Goal: Information Seeking & Learning: Learn about a topic

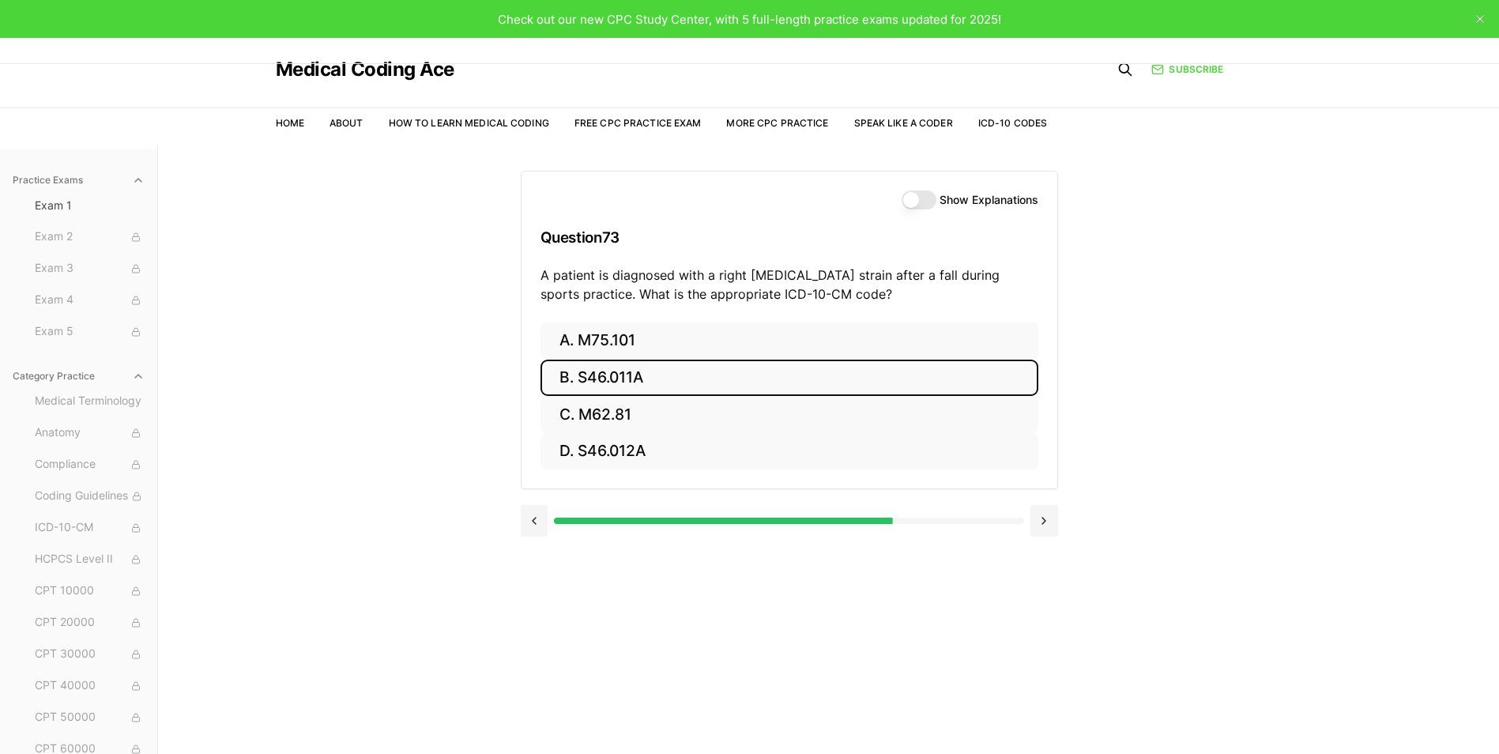
click at [627, 375] on button "B. S46.011A" at bounding box center [789, 378] width 498 height 37
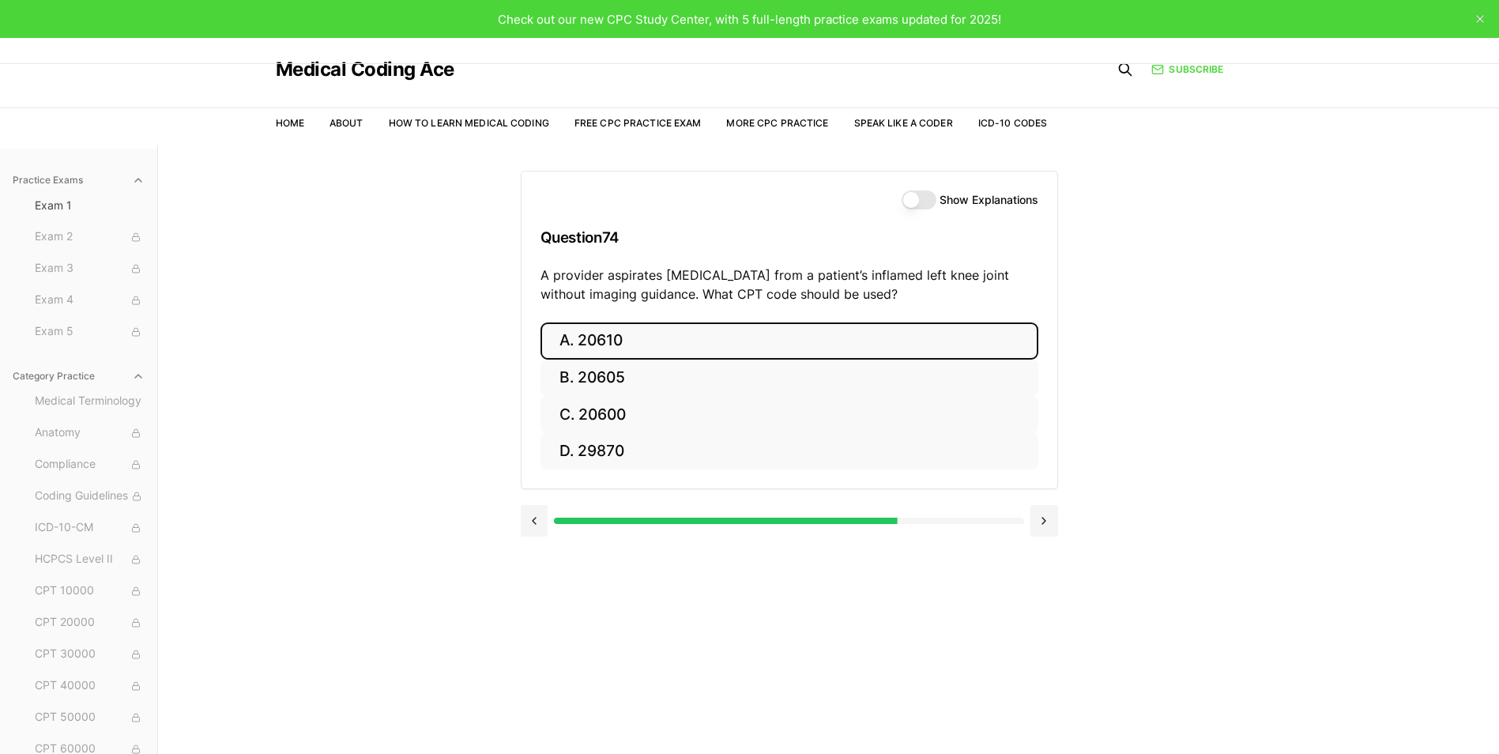
click at [655, 339] on button "A. 20610" at bounding box center [789, 340] width 498 height 37
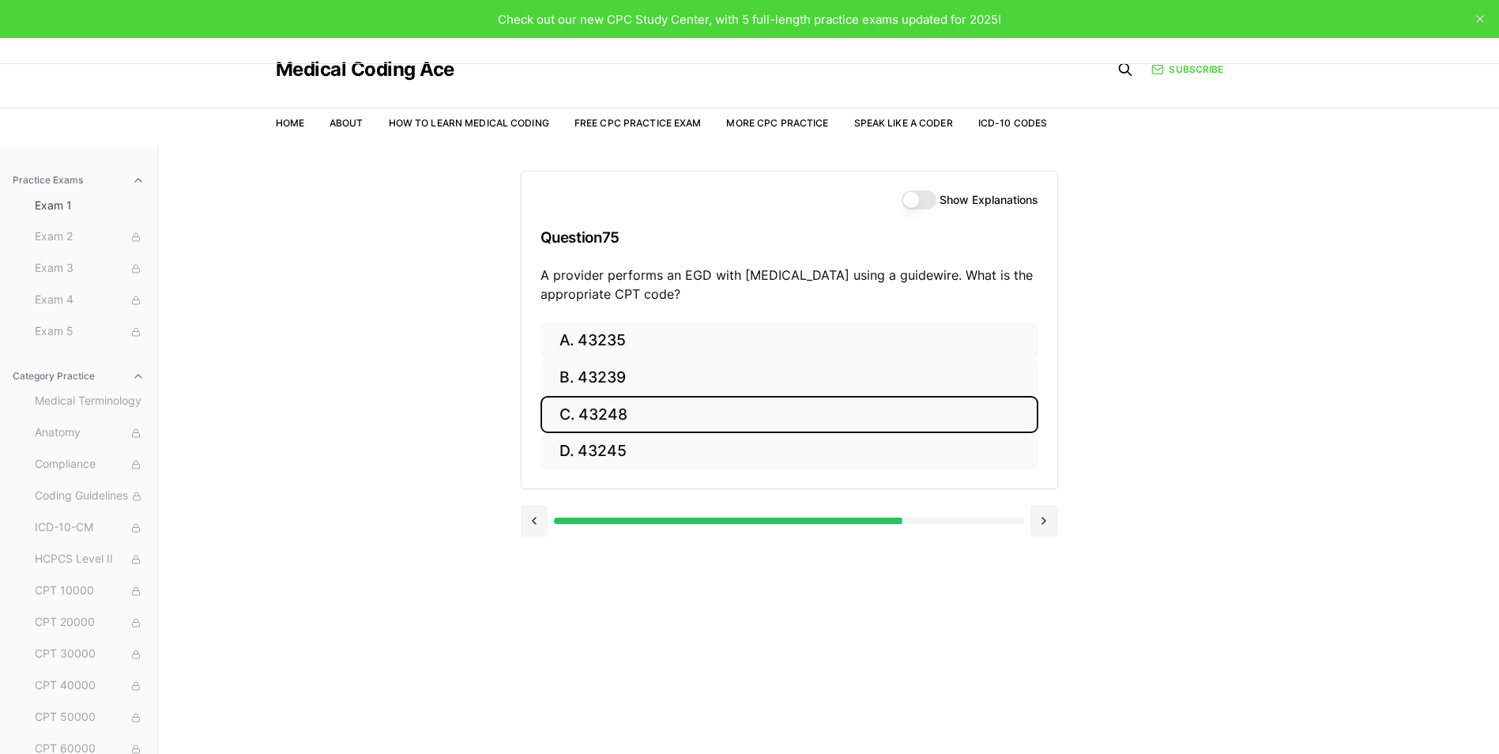
click at [621, 417] on button "C. 43248" at bounding box center [789, 414] width 498 height 37
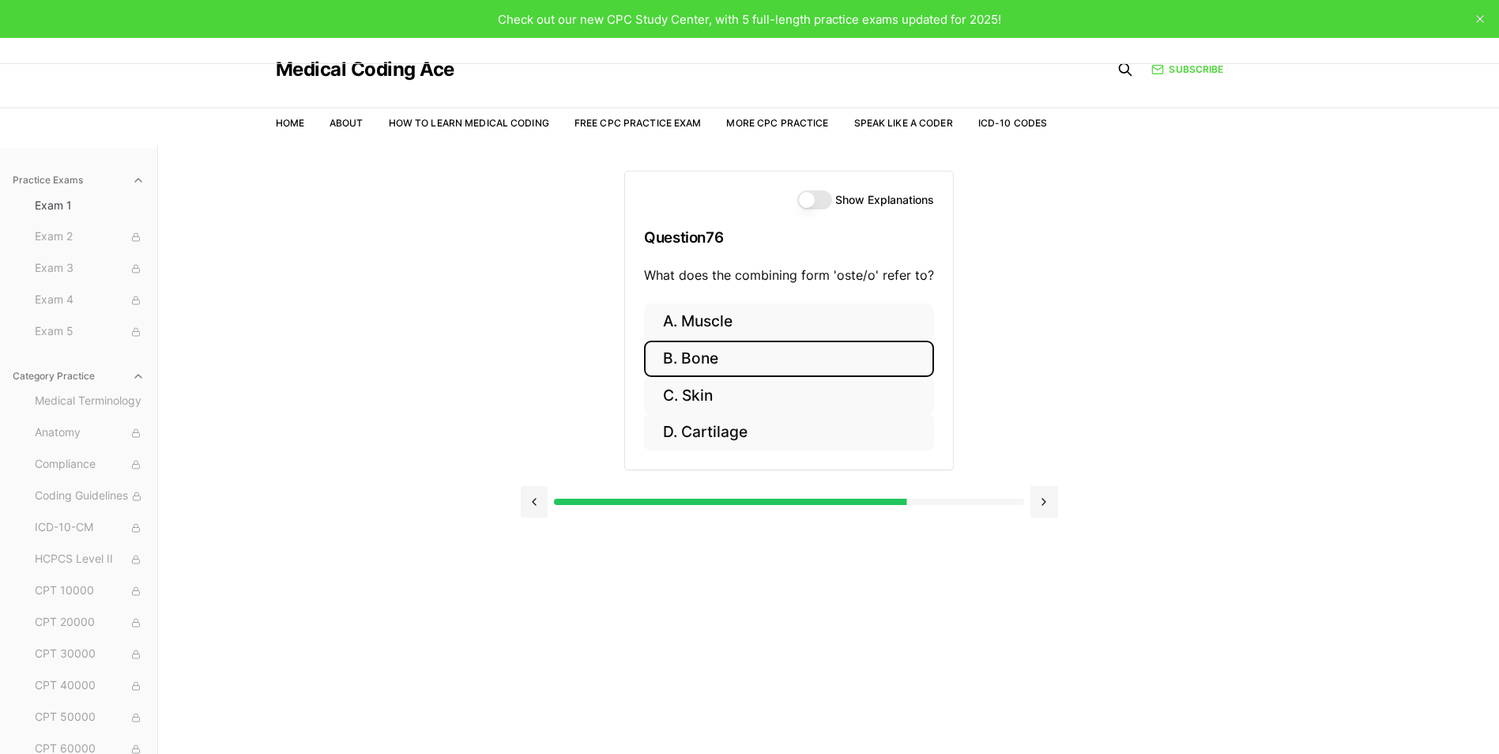
click at [700, 357] on button "B. Bone" at bounding box center [789, 359] width 290 height 37
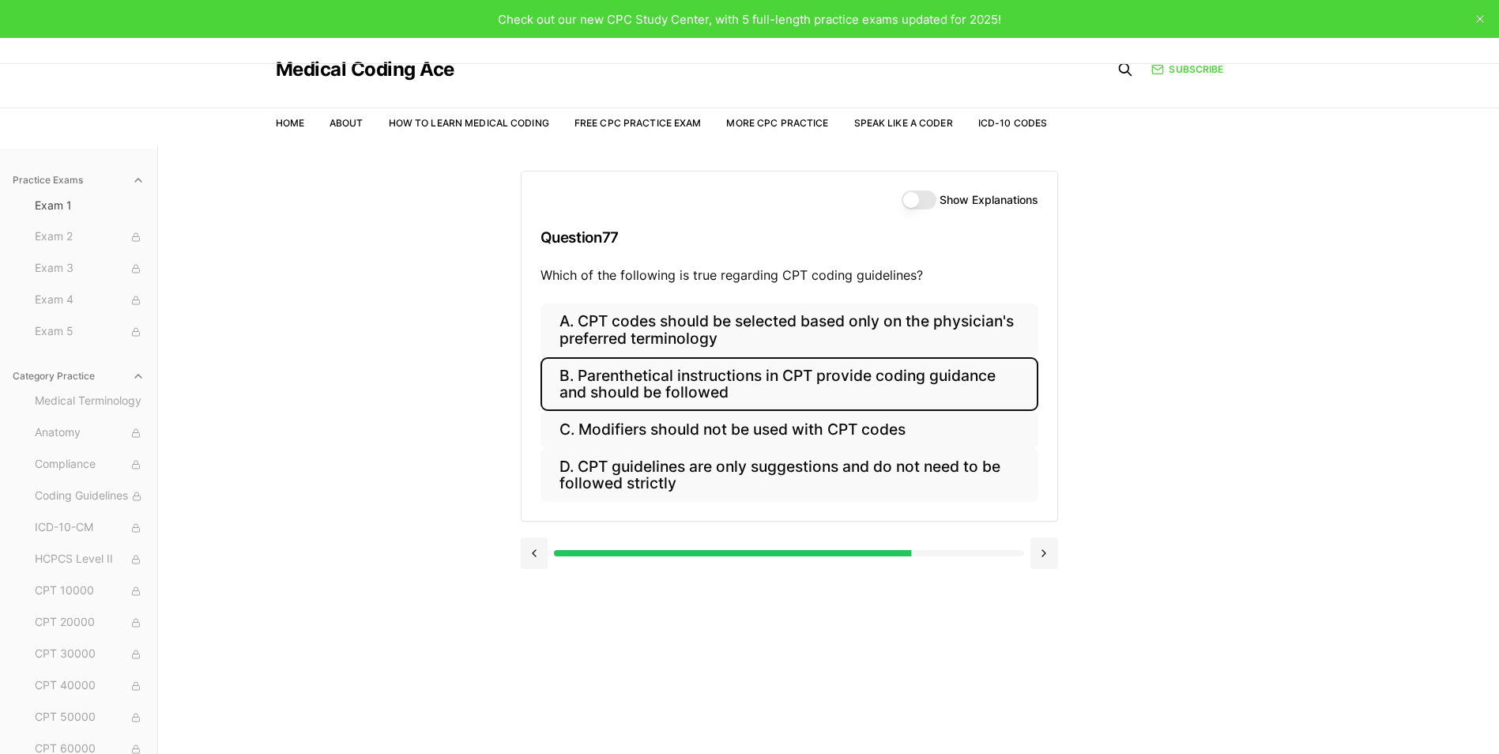
click at [668, 388] on button "B. Parenthetical instructions in CPT provide coding guidance and should be foll…" at bounding box center [789, 384] width 498 height 54
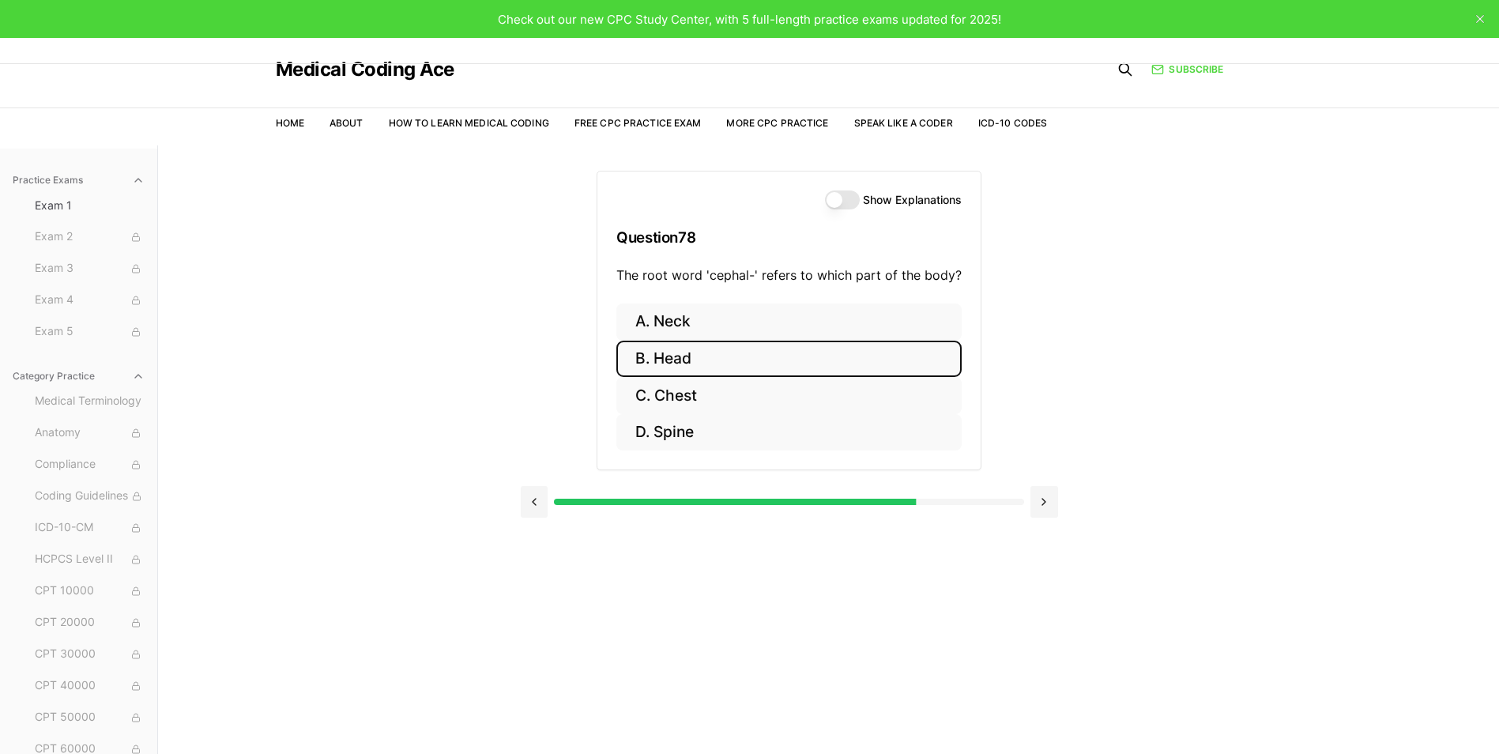
click at [676, 353] on button "B. Head" at bounding box center [788, 359] width 345 height 37
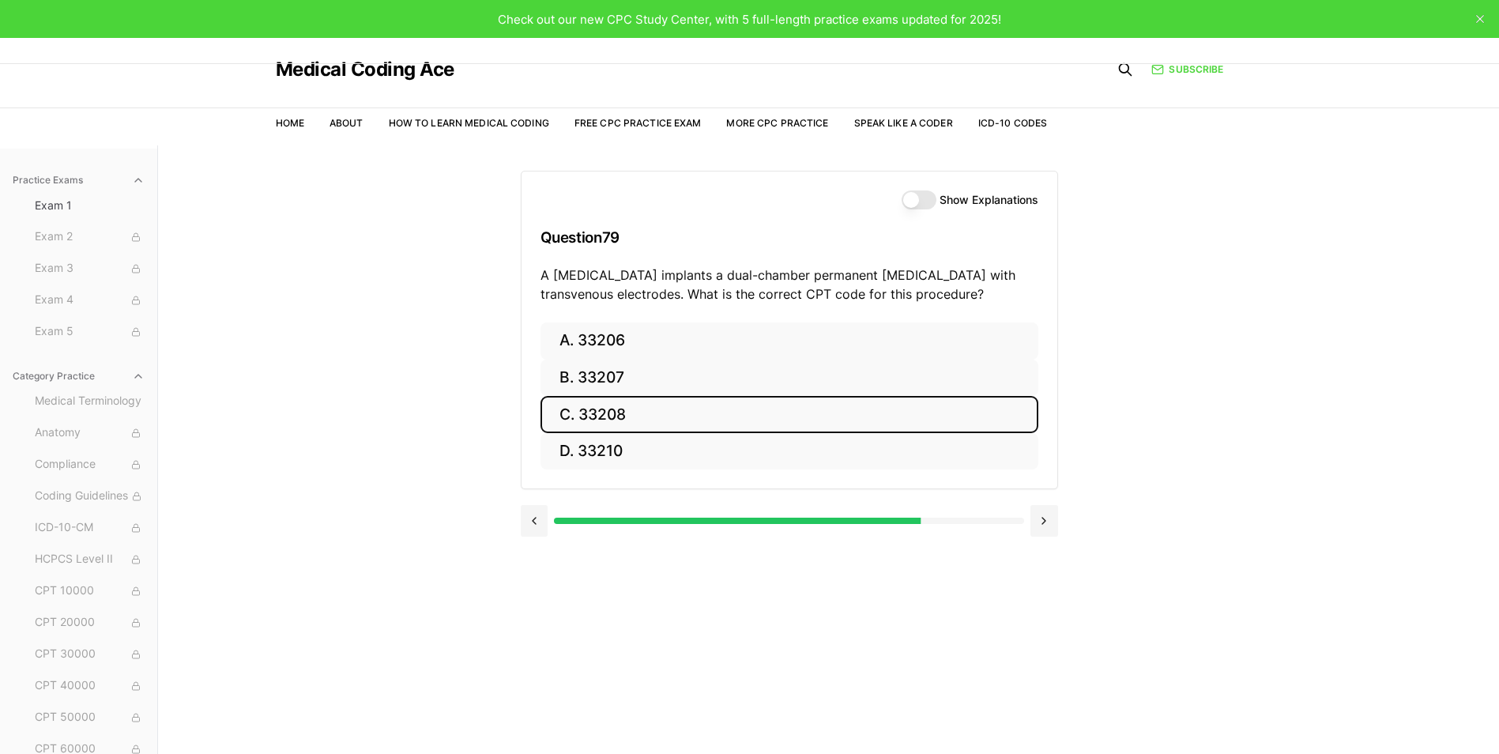
click at [638, 412] on button "C. 33208" at bounding box center [789, 414] width 498 height 37
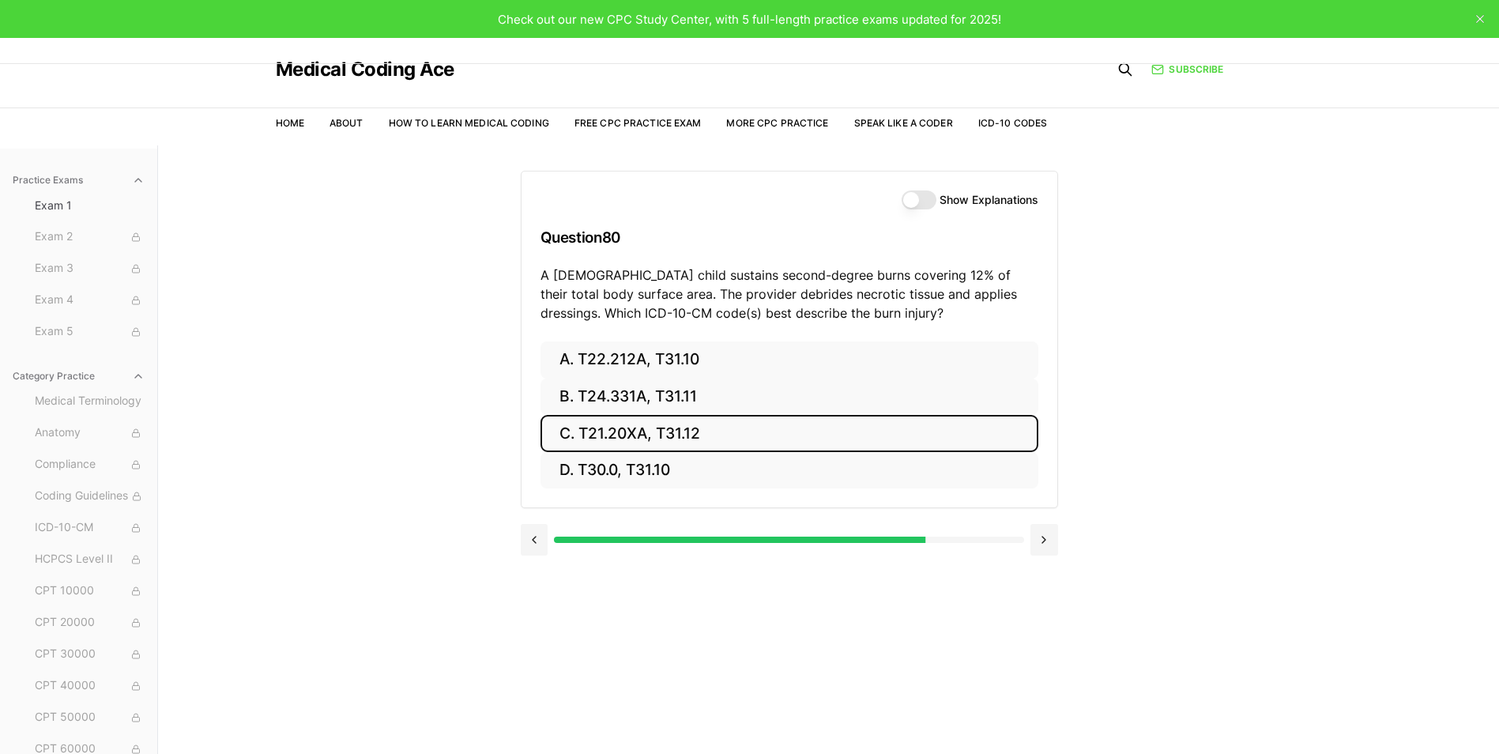
click at [687, 431] on button "C. T21.20XA, T31.12" at bounding box center [789, 433] width 498 height 37
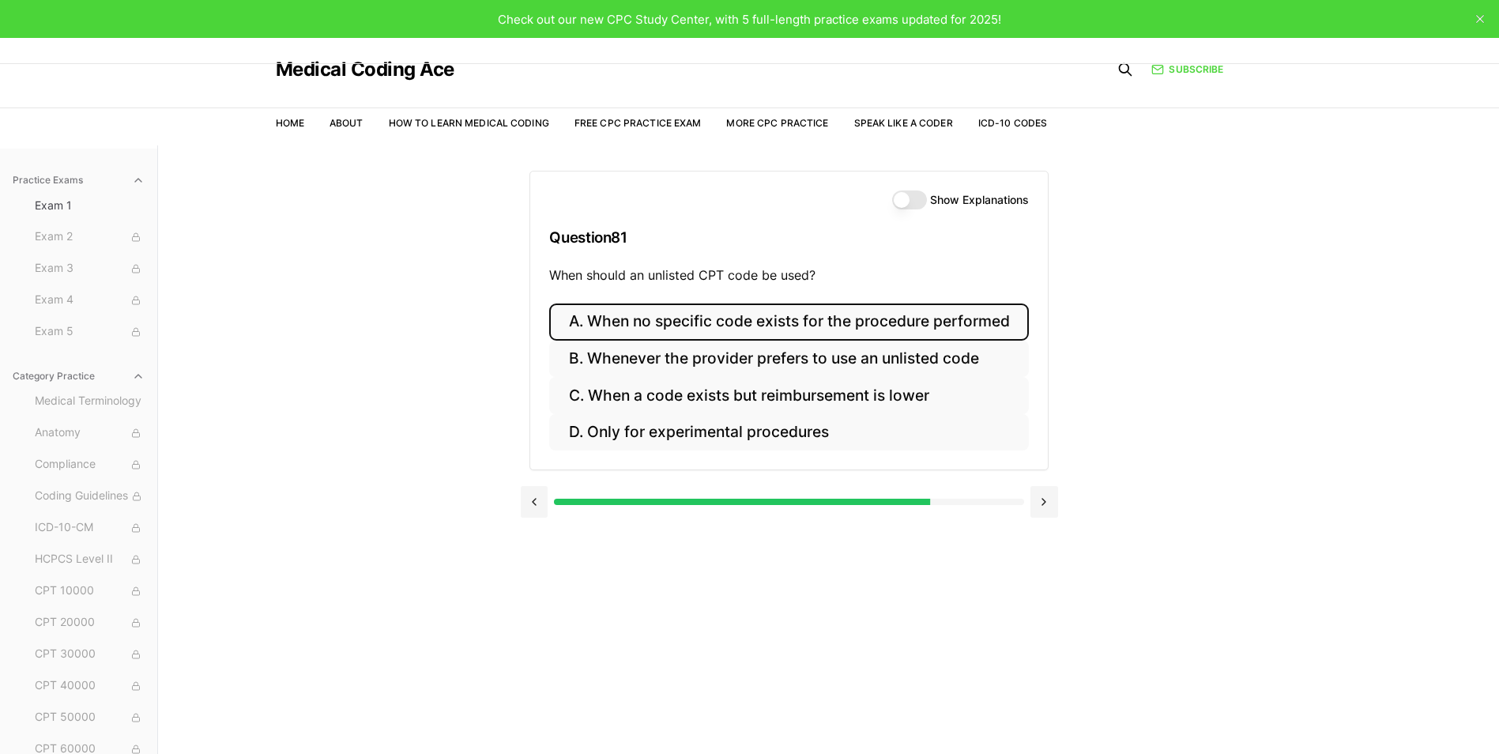
click at [737, 323] on button "A. When no specific code exists for the procedure performed" at bounding box center [788, 321] width 479 height 37
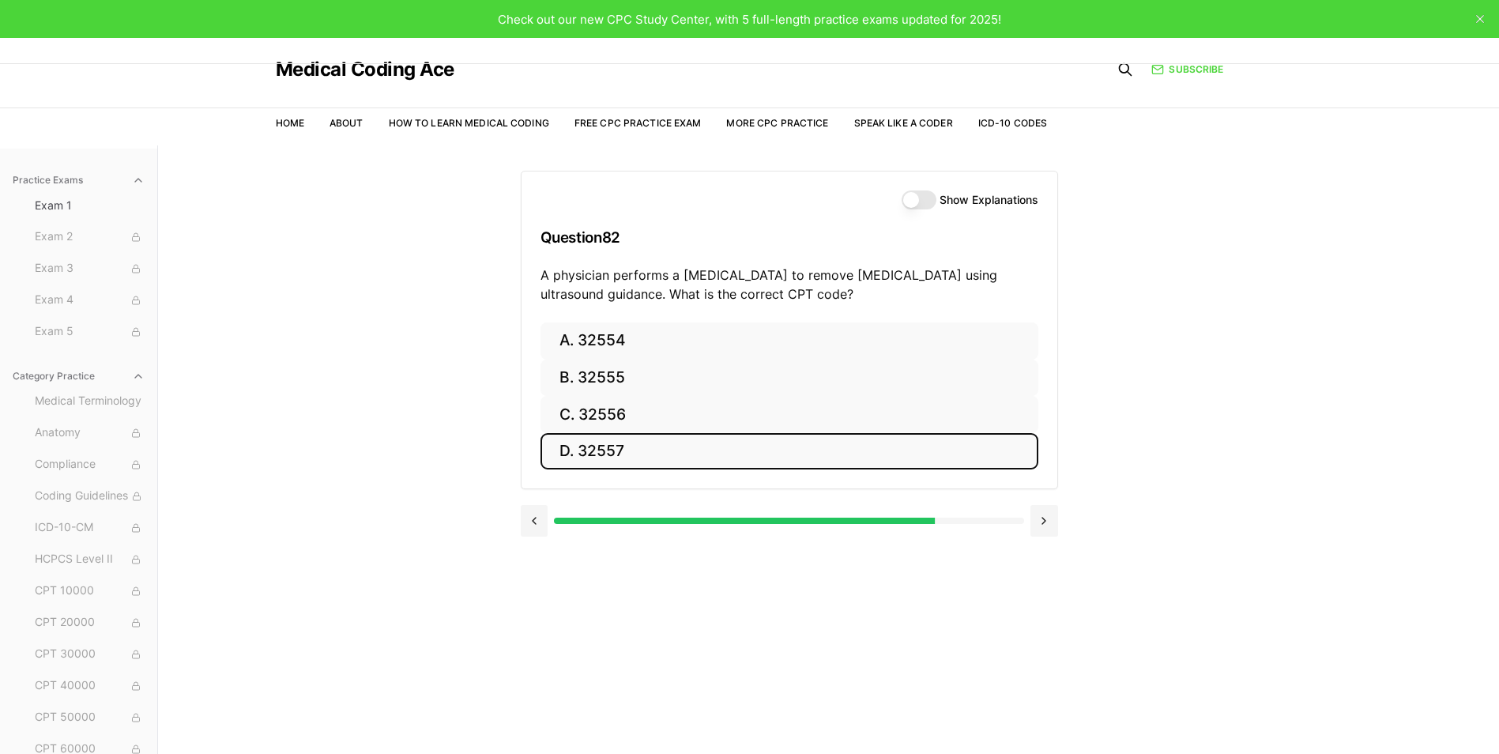
click at [616, 451] on button "D. 32557" at bounding box center [789, 451] width 498 height 37
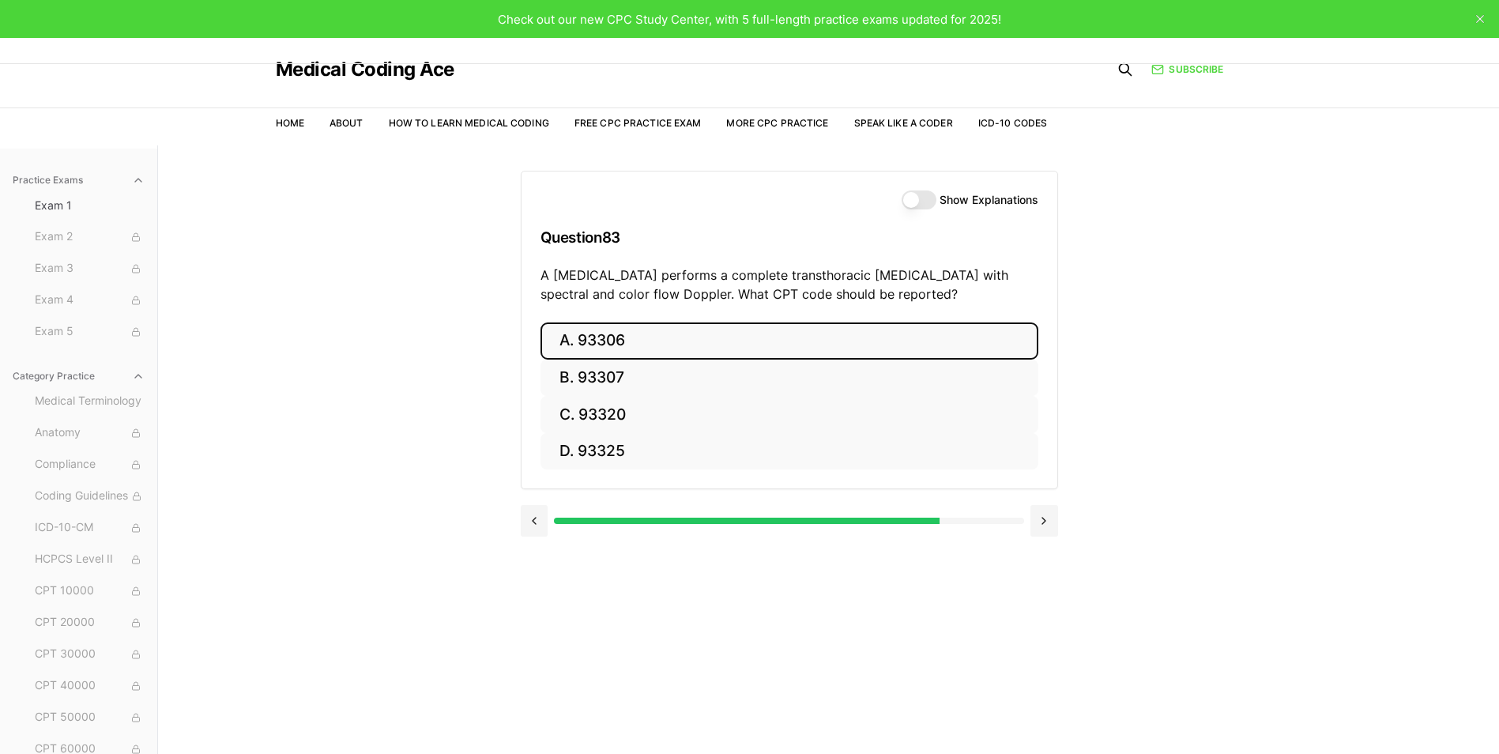
click at [626, 337] on button "A. 93306" at bounding box center [789, 340] width 498 height 37
click at [624, 341] on button "A. 35301" at bounding box center [789, 340] width 498 height 37
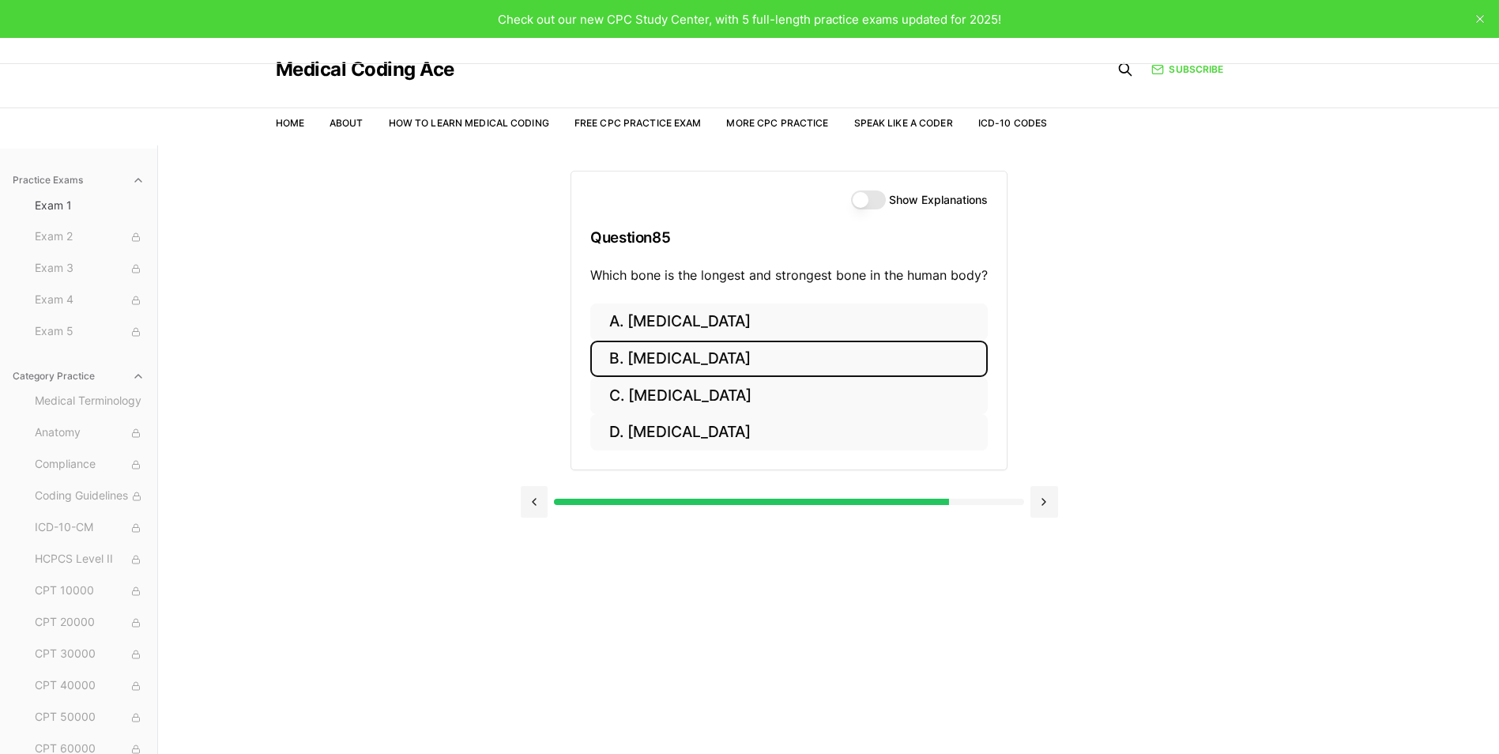
click at [653, 358] on button "B. [MEDICAL_DATA]" at bounding box center [788, 359] width 397 height 37
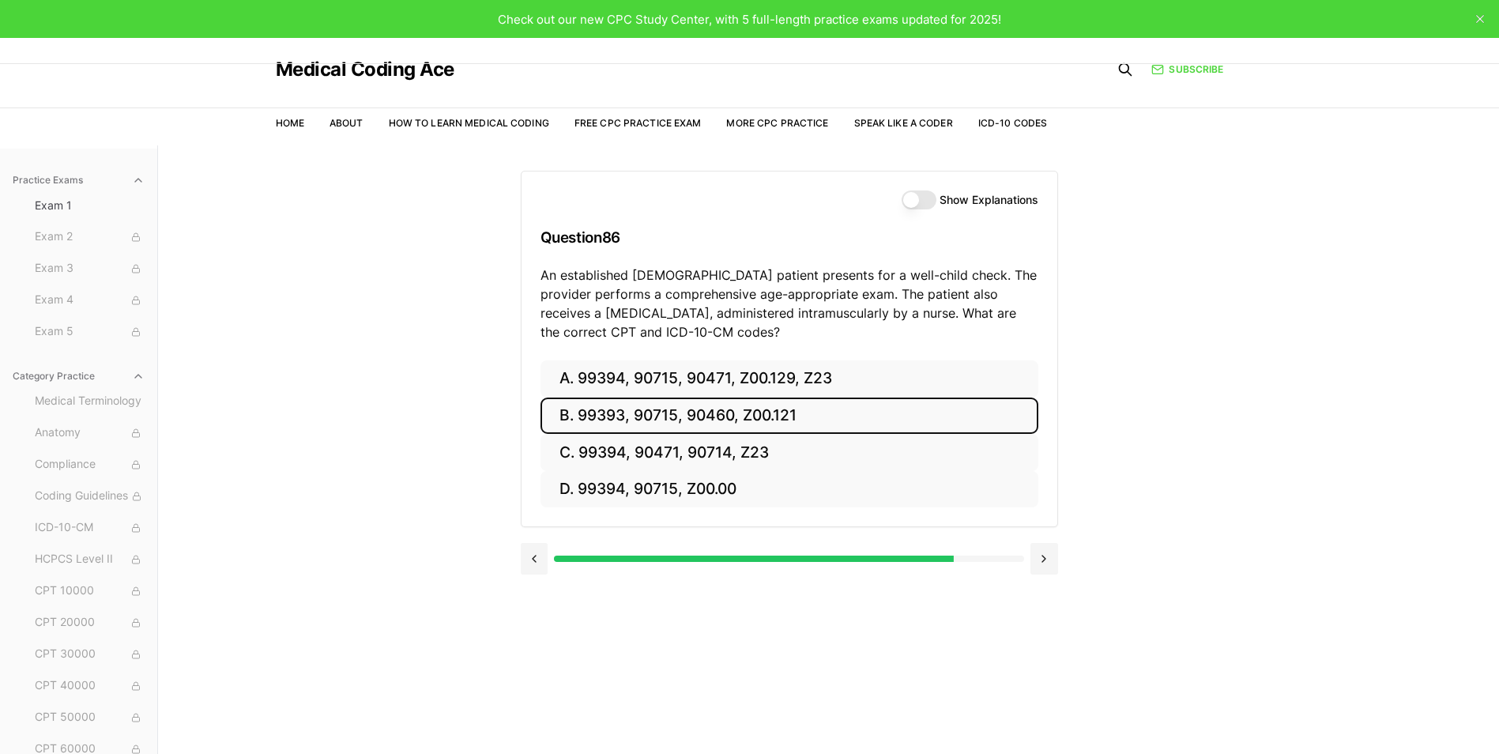
click at [597, 410] on button "B. 99393, 90715, 90460, Z00.121" at bounding box center [789, 415] width 498 height 37
